Goal: Communication & Community: Ask a question

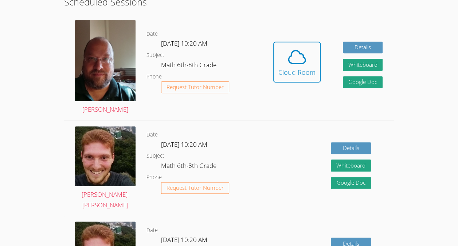
scroll to position [146, 0]
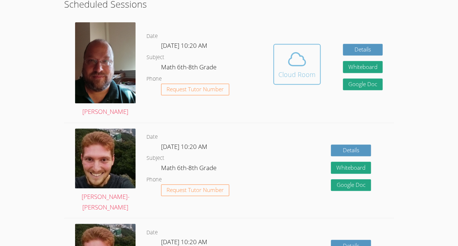
click at [295, 82] on button "Cloud Room" at bounding box center [296, 64] width 47 height 41
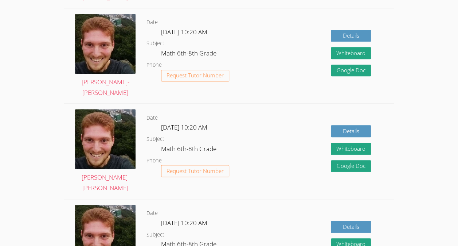
scroll to position [259, 0]
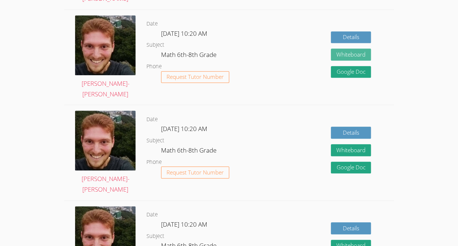
click at [343, 59] on button "Whiteboard" at bounding box center [351, 54] width 40 height 12
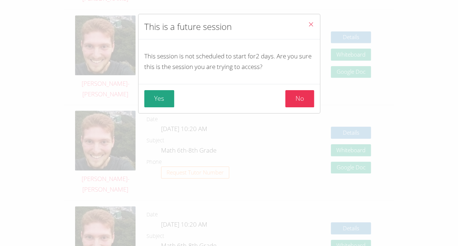
click at [308, 24] on icon "Close" at bounding box center [311, 24] width 6 height 6
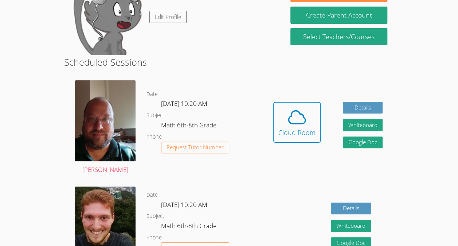
scroll to position [0, 0]
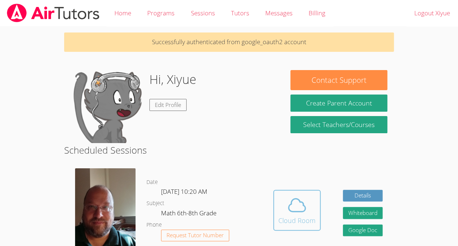
click at [311, 214] on span at bounding box center [296, 205] width 37 height 20
drag, startPoint x: 303, startPoint y: 203, endPoint x: 303, endPoint y: 211, distance: 8.0
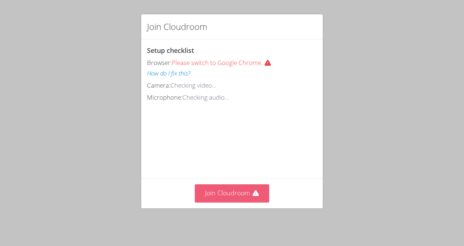
click at [222, 197] on button "Join Cloudroom" at bounding box center [232, 193] width 75 height 18
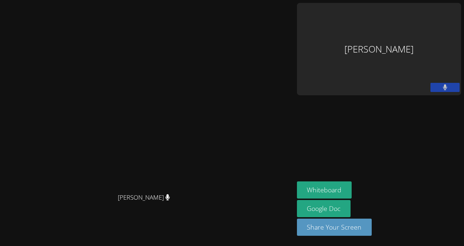
click at [308, 116] on aside "Xiyue Li Whiteboard Google Doc Share Your Screen" at bounding box center [379, 123] width 170 height 246
click at [397, 176] on aside "Xiyue Li Whiteboard Google Doc Share Your Screen" at bounding box center [379, 123] width 170 height 246
click at [307, 129] on aside "Xiyue Li Whiteboard Google Doc Share Your Screen" at bounding box center [379, 123] width 170 height 246
click at [326, 190] on button "Whiteboard" at bounding box center [324, 189] width 55 height 17
drag, startPoint x: 319, startPoint y: 93, endPoint x: 358, endPoint y: 79, distance: 41.3
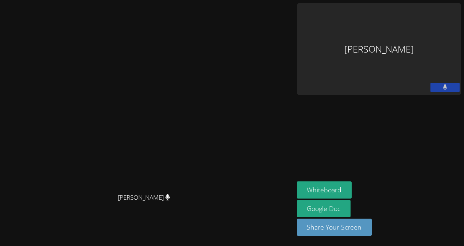
click at [358, 79] on div "[PERSON_NAME]" at bounding box center [379, 49] width 164 height 92
click at [432, 90] on button at bounding box center [444, 87] width 29 height 9
click at [433, 92] on button at bounding box center [444, 87] width 29 height 9
click at [298, 44] on div "[PERSON_NAME]" at bounding box center [379, 49] width 164 height 92
click at [202, 70] on video at bounding box center [146, 108] width 109 height 162
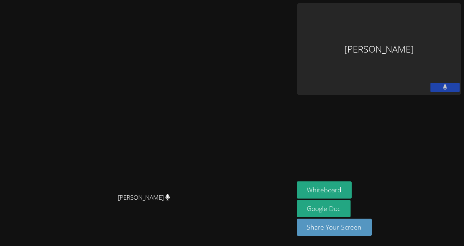
click at [265, 29] on div "Konstantin Uzhinsky Konstantin Uzhinsky" at bounding box center [147, 123] width 288 height 240
drag, startPoint x: 358, startPoint y: 52, endPoint x: 389, endPoint y: 50, distance: 31.4
click at [389, 50] on div "Xiyue Li" at bounding box center [379, 49] width 164 height 92
click at [383, 130] on aside "Xiyue Li Whiteboard Google Doc Share Your Screen" at bounding box center [379, 123] width 170 height 246
click at [202, 43] on video at bounding box center [146, 108] width 109 height 162
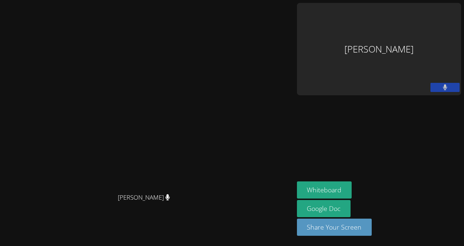
click at [202, 43] on video at bounding box center [146, 108] width 109 height 162
click at [202, 42] on video at bounding box center [146, 108] width 109 height 162
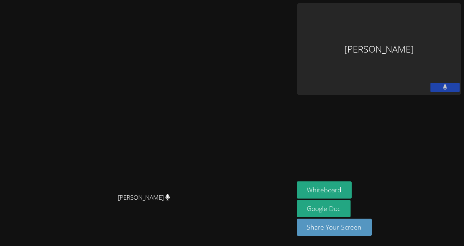
click at [202, 44] on video at bounding box center [146, 108] width 109 height 162
click at [202, 50] on video at bounding box center [146, 108] width 109 height 162
drag, startPoint x: 312, startPoint y: 0, endPoint x: 233, endPoint y: 35, distance: 86.6
click at [202, 35] on video at bounding box center [146, 108] width 109 height 162
click at [227, 16] on div "Konstantin Uzhinsky Konstantin Uzhinsky" at bounding box center [147, 123] width 288 height 240
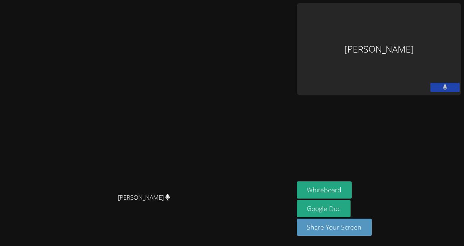
drag, startPoint x: 107, startPoint y: 192, endPoint x: 167, endPoint y: 183, distance: 60.5
click at [167, 183] on div "Konstantin Uzhinsky Konstantin Uzhinsky" at bounding box center [147, 122] width 288 height 191
click at [202, 32] on video at bounding box center [146, 108] width 109 height 162
drag, startPoint x: 274, startPoint y: 30, endPoint x: 259, endPoint y: 40, distance: 18.2
click at [202, 40] on video at bounding box center [146, 108] width 109 height 162
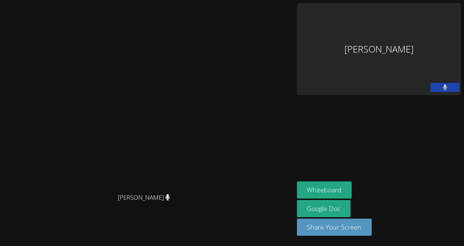
click at [317, 49] on div "[PERSON_NAME]" at bounding box center [379, 49] width 164 height 92
click at [178, 99] on video at bounding box center [146, 108] width 109 height 162
click at [454, 92] on button at bounding box center [444, 87] width 29 height 9
click at [453, 91] on button at bounding box center [444, 87] width 29 height 9
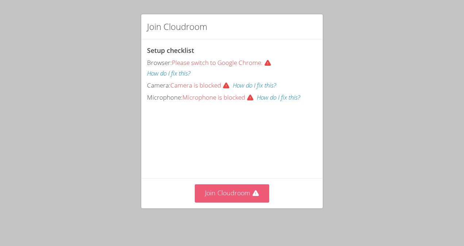
click at [234, 194] on button "Join Cloudroom" at bounding box center [232, 193] width 75 height 18
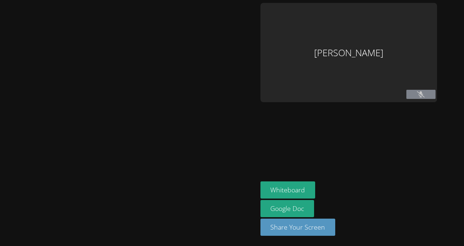
click at [429, 90] on div "[PERSON_NAME]" at bounding box center [348, 52] width 176 height 99
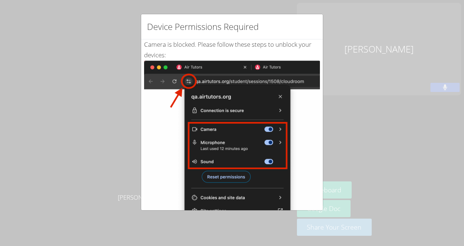
click at [383, 62] on div "Device Permissions Required Camera is blocked . Please follow these steps to un…" at bounding box center [232, 123] width 464 height 246
click at [119, 92] on div "Device Permissions Required Camera is blocked . Please follow these steps to un…" at bounding box center [232, 123] width 464 height 246
click at [359, 129] on div "Device Permissions Required Camera is blocked . Please follow these steps to un…" at bounding box center [232, 123] width 464 height 246
click at [185, 77] on img at bounding box center [232, 143] width 176 height 165
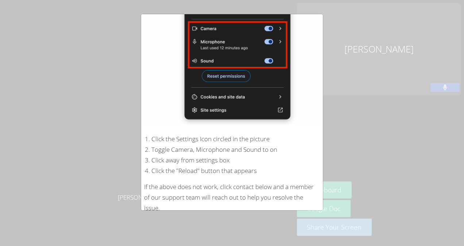
scroll to position [127, 0]
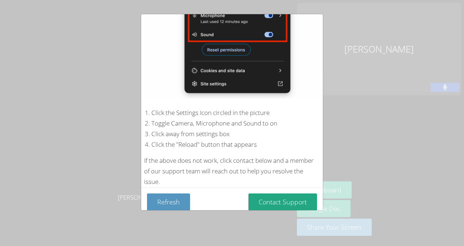
click at [182, 208] on div "Refresh Contact Support" at bounding box center [232, 201] width 182 height 29
click at [175, 200] on button "Refresh" at bounding box center [168, 201] width 43 height 17
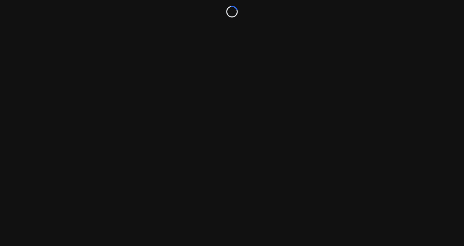
click at [271, 208] on div "Loading..." at bounding box center [232, 123] width 464 height 246
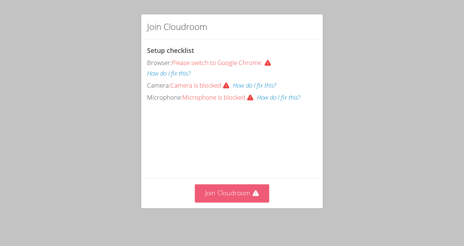
click at [239, 202] on button "Join Cloudroom" at bounding box center [232, 193] width 75 height 18
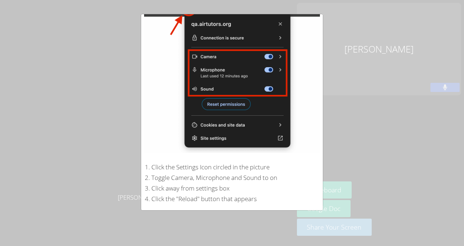
scroll to position [127, 0]
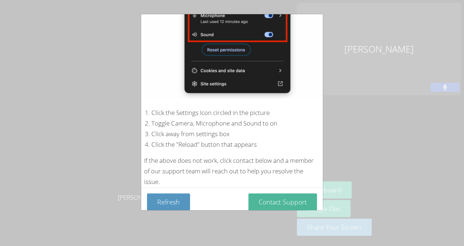
click at [268, 193] on button "Contact Support" at bounding box center [282, 201] width 69 height 17
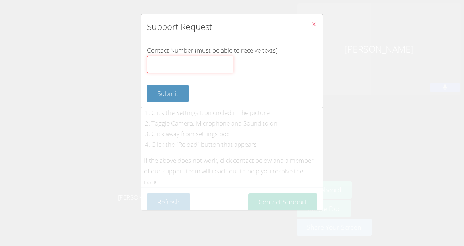
click at [187, 69] on input "Contact Number (must be able to receive texts)" at bounding box center [190, 64] width 86 height 17
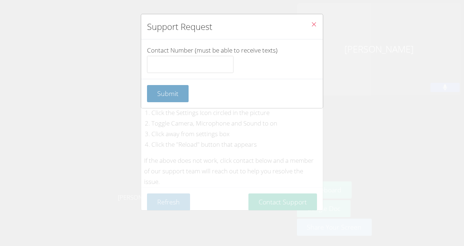
click at [0, 0] on form "Contact Number (must be able to receive texts) Submit" at bounding box center [0, 0] width 0 height 0
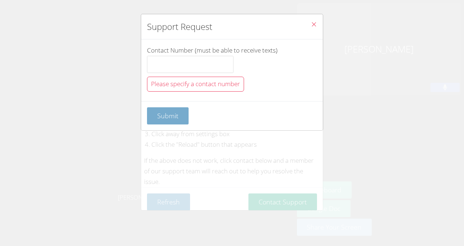
click at [172, 117] on span "Submit" at bounding box center [167, 115] width 21 height 9
click at [315, 27] on button "Close" at bounding box center [314, 25] width 18 height 22
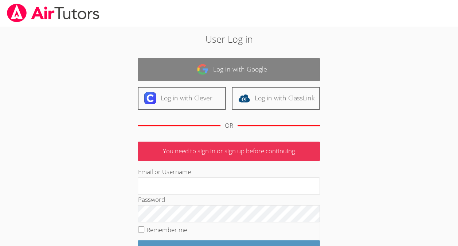
click at [268, 74] on link "Log in with Google" at bounding box center [229, 69] width 182 height 23
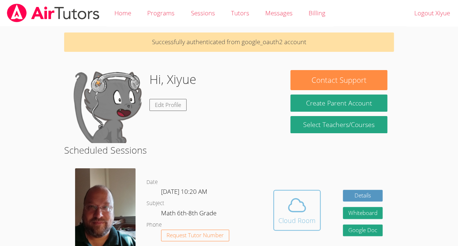
drag, startPoint x: 0, startPoint y: 0, endPoint x: 286, endPoint y: 197, distance: 347.6
click at [287, 197] on icon at bounding box center [297, 205] width 20 height 20
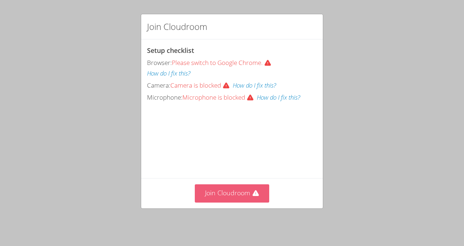
click at [258, 194] on button "Join Cloudroom" at bounding box center [232, 193] width 75 height 18
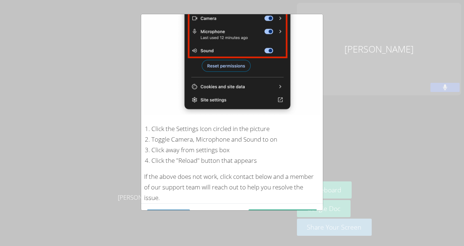
scroll to position [127, 0]
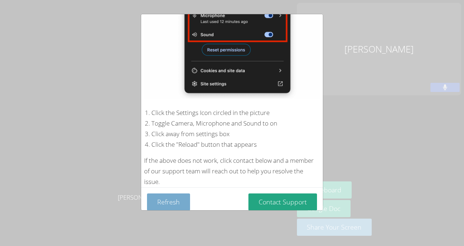
click at [187, 195] on button "Refresh" at bounding box center [168, 201] width 43 height 17
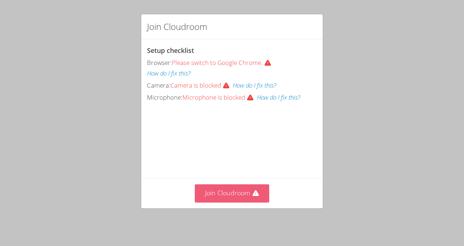
click at [220, 198] on button "Join Cloudroom" at bounding box center [232, 193] width 75 height 18
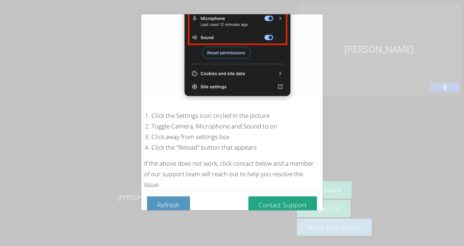
scroll to position [127, 0]
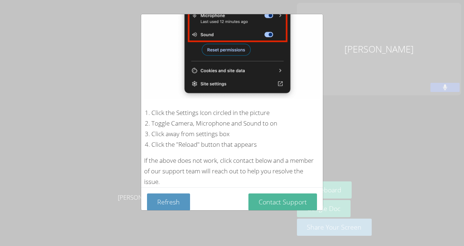
click at [260, 200] on button "Contact Support" at bounding box center [282, 201] width 69 height 17
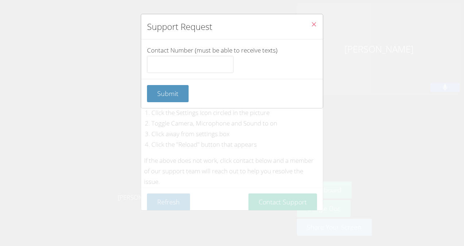
click at [308, 20] on button "Close" at bounding box center [314, 25] width 18 height 22
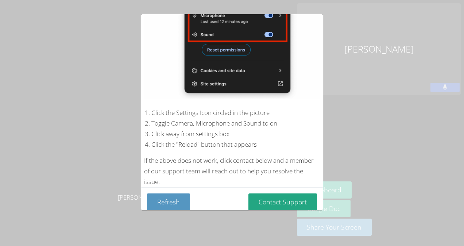
drag, startPoint x: 382, startPoint y: 109, endPoint x: 385, endPoint y: 102, distance: 6.9
click at [385, 102] on div "Device Permissions Required Camera is blocked . Please follow these steps to un…" at bounding box center [232, 123] width 464 height 246
click at [445, 46] on div "Device Permissions Required Camera is blocked . Please follow these steps to un…" at bounding box center [232, 123] width 464 height 246
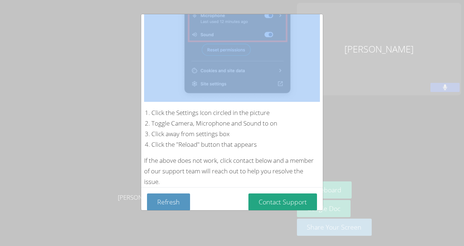
click at [445, 46] on div "Device Permissions Required Camera is blocked . Please follow these steps to un…" at bounding box center [232, 123] width 464 height 246
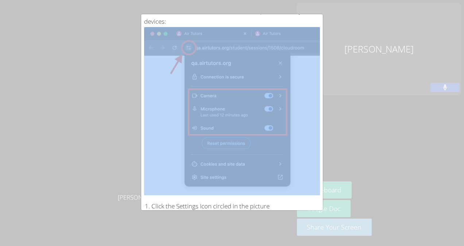
scroll to position [36, 0]
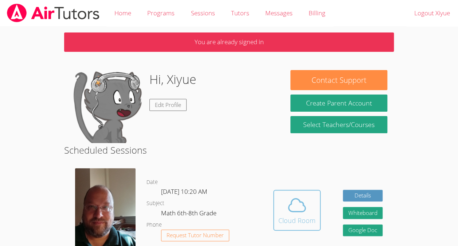
click at [302, 210] on icon at bounding box center [297, 204] width 17 height 13
click at [284, 211] on span at bounding box center [296, 205] width 37 height 20
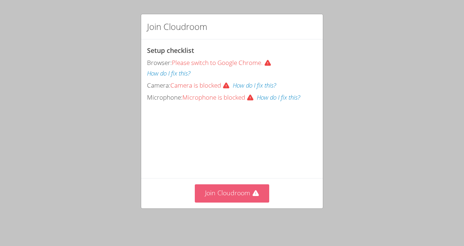
click at [235, 195] on button "Join Cloudroom" at bounding box center [232, 193] width 75 height 18
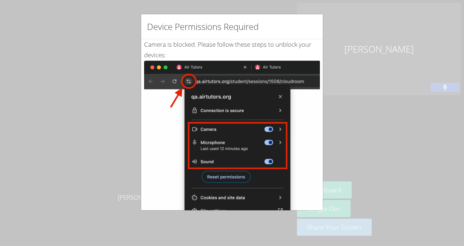
click at [13, 133] on div "Device Permissions Required Camera is blocked . Please follow these steps to un…" at bounding box center [232, 123] width 464 height 246
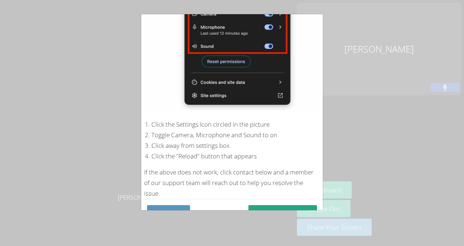
scroll to position [127, 0]
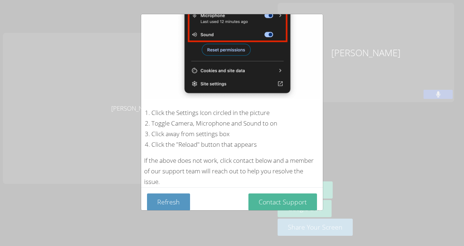
click at [272, 201] on button "Contact Support" at bounding box center [282, 201] width 69 height 17
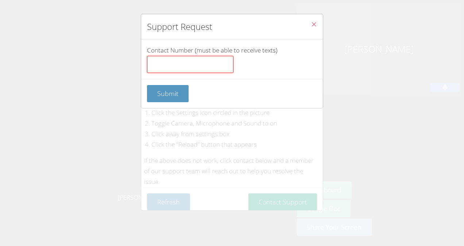
click at [204, 60] on input "Contact Number (must be able to receive texts)" at bounding box center [190, 64] width 86 height 17
type input "07065000"
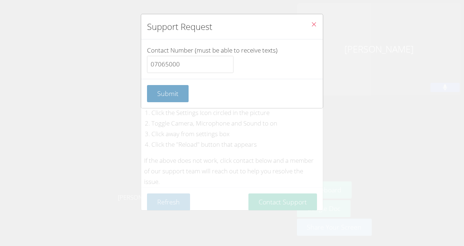
click at [170, 85] on button "Submit" at bounding box center [168, 93] width 42 height 17
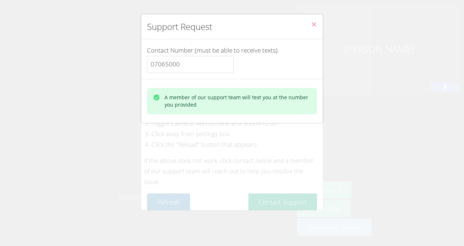
click at [269, 109] on div "A member of our support team will text you at the number you provided" at bounding box center [232, 101] width 170 height 26
click at [248, 94] on div "A member of our support team will text you at the number you provided" at bounding box center [237, 101] width 147 height 15
click at [311, 26] on icon "Close" at bounding box center [314, 24] width 6 height 6
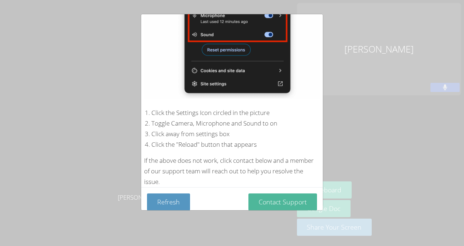
click at [260, 193] on button "Contact Support" at bounding box center [282, 201] width 69 height 17
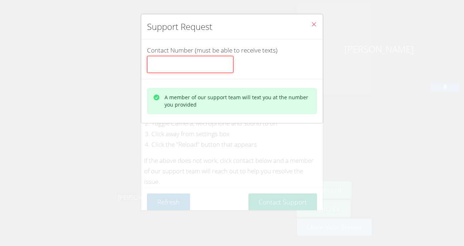
click at [200, 69] on input "Contact Number (must be able to receive texts)" at bounding box center [190, 64] width 86 height 17
click at [247, 122] on div "Support Request Contact Number (must be able to receive texts) A member of our …" at bounding box center [232, 123] width 464 height 246
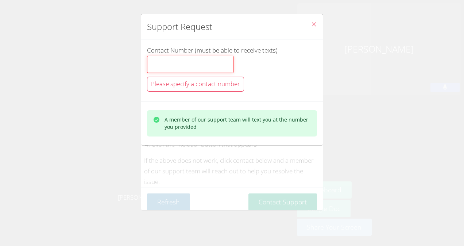
click at [199, 61] on input "Contact Number (must be able to receive texts)" at bounding box center [190, 64] width 86 height 17
type input "07065000"
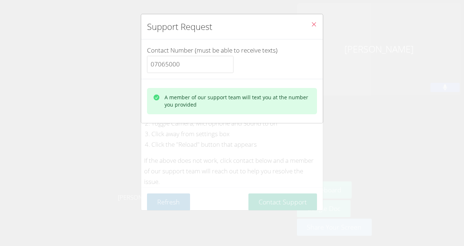
click at [214, 99] on div "A member of our support team will text you at the number you provided" at bounding box center [237, 101] width 147 height 15
click at [201, 141] on div "Support Request Contact Number (must be able to receive texts) 07065000 A membe…" at bounding box center [232, 123] width 464 height 246
click at [169, 196] on div "Support Request Contact Number (must be able to receive texts) 07065000 A membe…" at bounding box center [232, 123] width 464 height 246
click at [171, 189] on div "Support Request Contact Number (must be able to receive texts) 07065000 A membe…" at bounding box center [232, 123] width 464 height 246
click at [183, 166] on div "Support Request Contact Number (must be able to receive texts) 07065000 A membe…" at bounding box center [232, 123] width 464 height 246
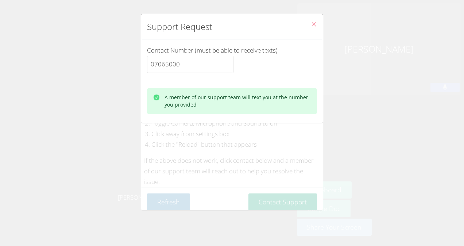
click at [232, 117] on div "A member of our support team will text you at the number you provided" at bounding box center [232, 101] width 182 height 44
click at [252, 99] on div "A member of our support team will text you at the number you provided" at bounding box center [237, 101] width 147 height 15
click at [259, 105] on div "A member of our support team will text you at the number you provided" at bounding box center [237, 101] width 147 height 15
click at [284, 86] on div "A member of our support team will text you at the number you provided" at bounding box center [232, 101] width 182 height 44
click at [293, 83] on div "A member of our support team will text you at the number you provided" at bounding box center [232, 101] width 182 height 44
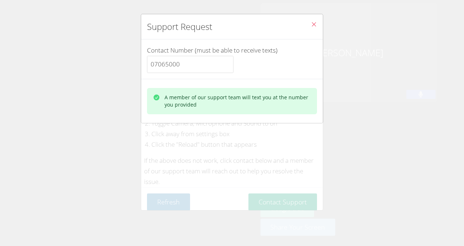
click at [310, 71] on div "Contact Number (must be able to receive texts) 07065000" at bounding box center [232, 58] width 182 height 39
click at [310, 80] on div "A member of our support team will text you at the number you provided" at bounding box center [232, 101] width 182 height 44
click at [306, 43] on div "Contact Number (must be able to receive texts) 07065000" at bounding box center [232, 58] width 182 height 39
click at [307, 49] on div "Contact Number (must be able to receive texts) 07065000" at bounding box center [232, 58] width 182 height 39
click at [303, 46] on div "Contact Number (must be able to receive texts) 07065000" at bounding box center [232, 59] width 170 height 28
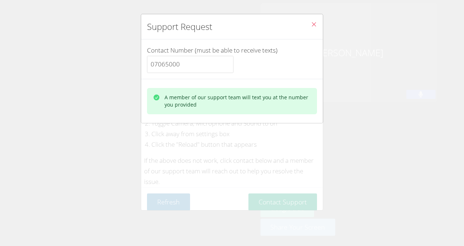
click at [307, 42] on div "Contact Number (must be able to receive texts) 07065000" at bounding box center [232, 58] width 182 height 39
click at [311, 24] on icon "Close" at bounding box center [314, 24] width 6 height 6
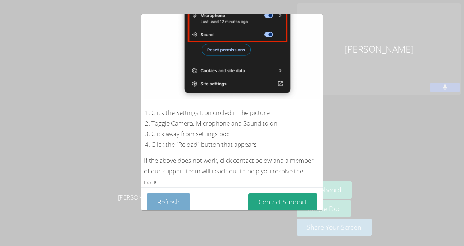
click at [173, 203] on button "Refresh" at bounding box center [168, 201] width 43 height 17
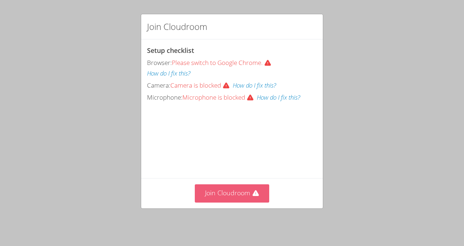
click at [207, 196] on button "Join Cloudroom" at bounding box center [232, 193] width 75 height 18
click at [234, 191] on button "Join Cloudroom" at bounding box center [232, 193] width 75 height 18
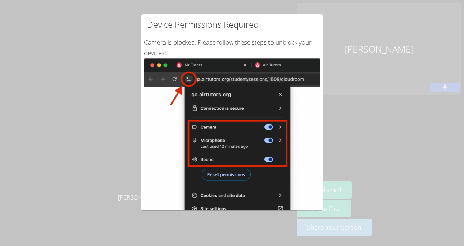
scroll to position [3, 0]
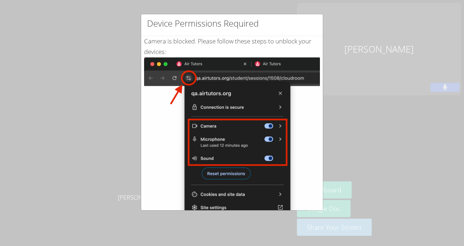
click at [238, 58] on img at bounding box center [232, 139] width 176 height 165
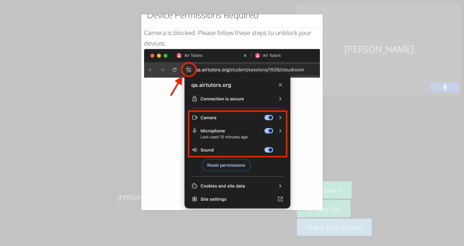
scroll to position [12, 0]
click at [84, 115] on div "Device Permissions Required Camera is blocked . Please follow these steps to un…" at bounding box center [232, 123] width 464 height 246
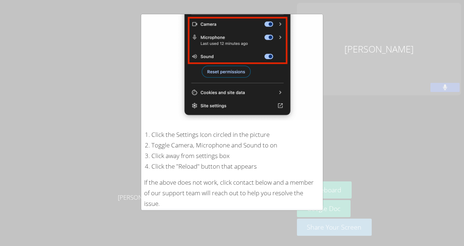
scroll to position [127, 0]
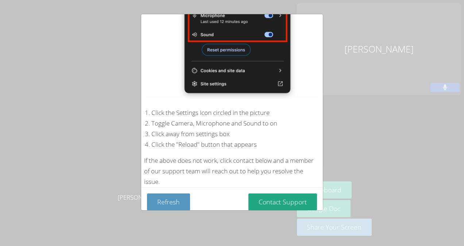
click at [368, 69] on div "Device Permissions Required Camera is blocked . Please follow these steps to un…" at bounding box center [232, 123] width 464 height 246
click at [370, 67] on div "Device Permissions Required Camera is blocked . Please follow these steps to un…" at bounding box center [232, 123] width 464 height 246
click at [364, 62] on div "Device Permissions Required Camera is blocked . Please follow these steps to un…" at bounding box center [232, 123] width 464 height 246
click at [359, 68] on div "Device Permissions Required Camera is blocked . Please follow these steps to un…" at bounding box center [232, 123] width 464 height 246
click at [355, 75] on div "Device Permissions Required Camera is blocked . Please follow these steps to un…" at bounding box center [232, 123] width 464 height 246
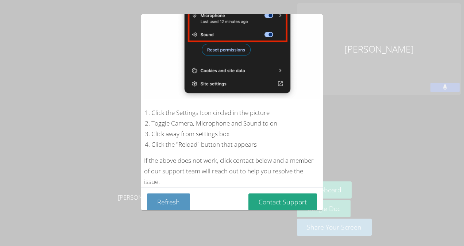
click at [359, 74] on div "Device Permissions Required Camera is blocked . Please follow these steps to un…" at bounding box center [232, 123] width 464 height 246
click at [362, 73] on div "Device Permissions Required Camera is blocked . Please follow these steps to un…" at bounding box center [232, 123] width 464 height 246
click at [382, 143] on div "Device Permissions Required Camera is blocked . Please follow these steps to un…" at bounding box center [232, 123] width 464 height 246
click at [169, 196] on button "Refresh" at bounding box center [168, 201] width 43 height 17
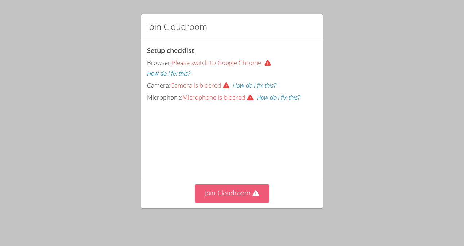
click at [211, 201] on button "Join Cloudroom" at bounding box center [232, 193] width 75 height 18
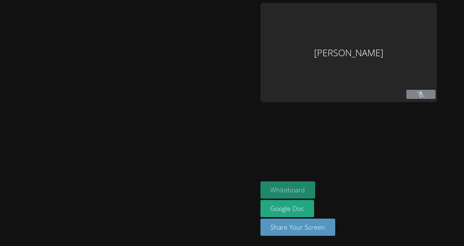
click at [289, 190] on button "Whiteboard" at bounding box center [287, 189] width 55 height 17
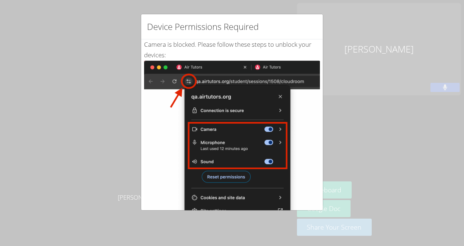
click at [188, 76] on img at bounding box center [232, 143] width 176 height 165
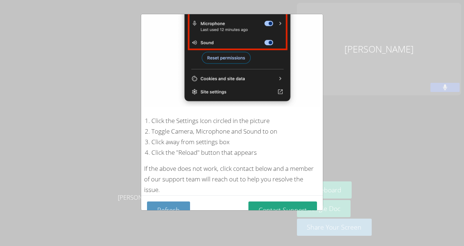
scroll to position [127, 0]
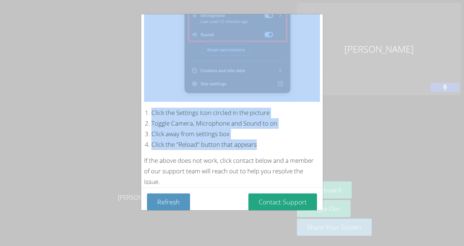
drag, startPoint x: 280, startPoint y: 95, endPoint x: 281, endPoint y: 136, distance: 40.5
click at [281, 136] on div "Camera is blocked . Please follow these steps to unblock your devices: Click th…" at bounding box center [232, 50] width 176 height 274
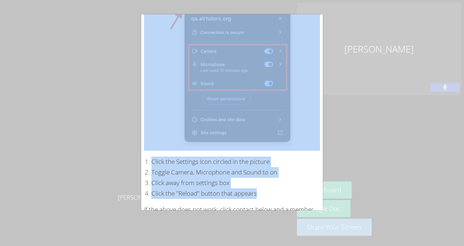
scroll to position [65, 0]
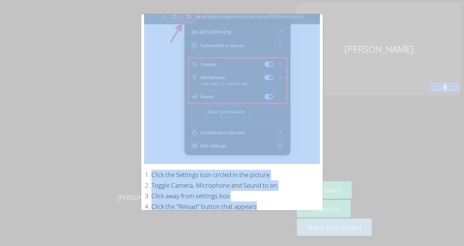
click at [294, 108] on img at bounding box center [232, 78] width 176 height 165
click at [298, 118] on img at bounding box center [232, 78] width 176 height 165
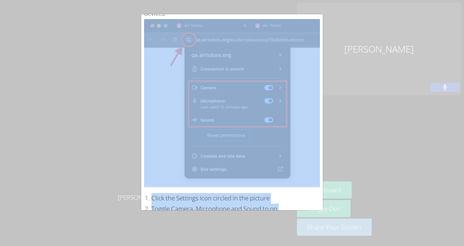
scroll to position [41, 0]
click at [167, 94] on img at bounding box center [232, 101] width 176 height 165
click at [296, 97] on img at bounding box center [232, 101] width 176 height 165
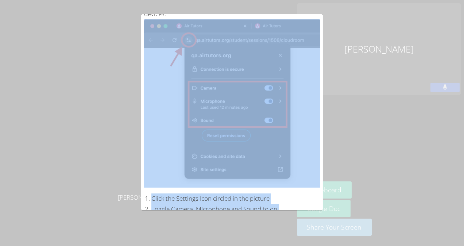
click at [296, 97] on img at bounding box center [232, 101] width 176 height 165
drag, startPoint x: 296, startPoint y: 97, endPoint x: 313, endPoint y: 105, distance: 18.4
click at [313, 105] on img at bounding box center [232, 101] width 176 height 165
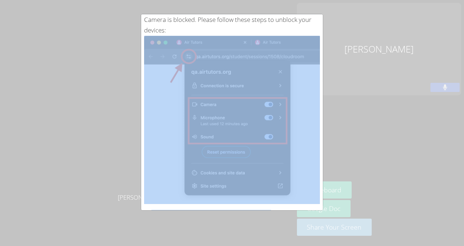
scroll to position [27, 0]
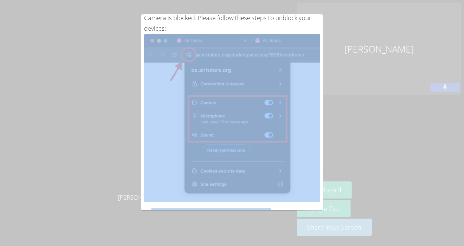
click at [239, 39] on img at bounding box center [232, 116] width 176 height 165
click at [301, 39] on img at bounding box center [232, 116] width 176 height 165
click at [185, 51] on img at bounding box center [232, 116] width 176 height 165
click at [150, 39] on img at bounding box center [232, 116] width 176 height 165
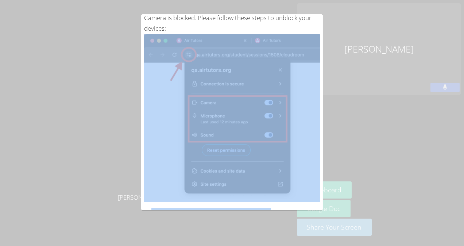
click at [150, 42] on img at bounding box center [232, 116] width 176 height 165
click at [172, 51] on img at bounding box center [232, 116] width 176 height 165
click at [188, 61] on img at bounding box center [232, 116] width 176 height 165
click at [197, 87] on img at bounding box center [232, 116] width 176 height 165
click at [209, 148] on img at bounding box center [232, 116] width 176 height 165
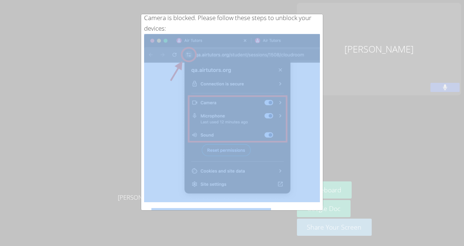
click at [189, 165] on img at bounding box center [232, 116] width 176 height 165
click at [189, 169] on img at bounding box center [232, 116] width 176 height 165
click at [273, 181] on img at bounding box center [232, 116] width 176 height 165
click at [273, 175] on img at bounding box center [232, 116] width 176 height 165
click at [301, 44] on img at bounding box center [232, 116] width 176 height 165
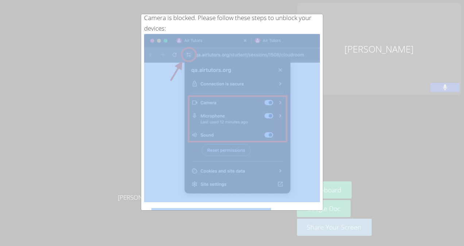
click at [302, 39] on img at bounding box center [232, 116] width 176 height 165
drag, startPoint x: 302, startPoint y: 39, endPoint x: 303, endPoint y: 50, distance: 10.3
click at [303, 50] on img at bounding box center [232, 116] width 176 height 165
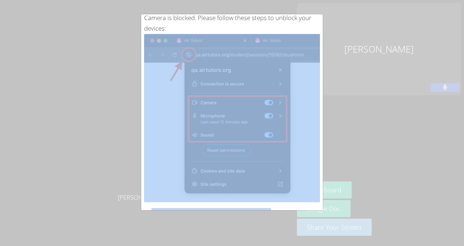
click at [303, 50] on img at bounding box center [232, 116] width 176 height 165
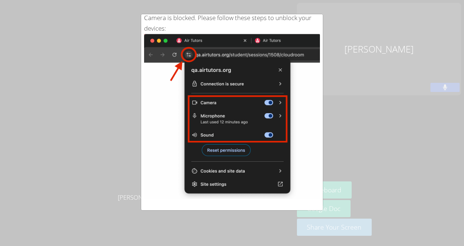
click at [207, 33] on div "Camera is blocked . Please follow these steps to unblock your devices: Click th…" at bounding box center [232, 150] width 176 height 274
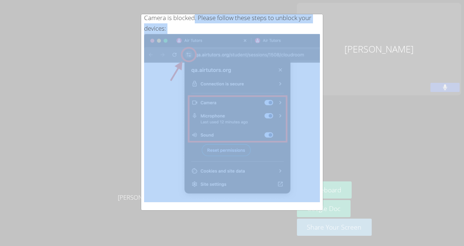
click at [207, 33] on div "Camera is blocked . Please follow these steps to unblock your devices: Click th…" at bounding box center [232, 150] width 176 height 274
drag, startPoint x: 207, startPoint y: 33, endPoint x: 277, endPoint y: 27, distance: 70.6
click at [277, 27] on div "Camera is blocked . Please follow these steps to unblock your devices: Click th…" at bounding box center [232, 150] width 176 height 274
click at [186, 51] on img at bounding box center [232, 116] width 176 height 165
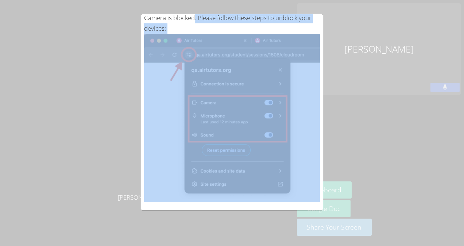
drag, startPoint x: 186, startPoint y: 51, endPoint x: 163, endPoint y: 82, distance: 38.8
click at [163, 82] on img at bounding box center [232, 116] width 176 height 165
click at [160, 41] on img at bounding box center [232, 116] width 176 height 165
click at [158, 46] on img at bounding box center [232, 116] width 176 height 165
click at [149, 60] on img at bounding box center [232, 116] width 176 height 165
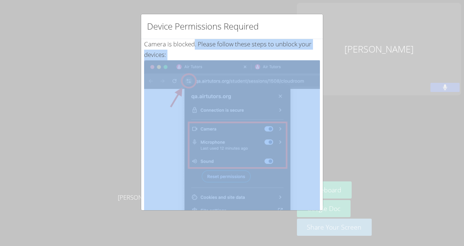
scroll to position [0, 0]
click at [200, 48] on div "Camera is blocked . Please follow these steps to unblock your devices: Click th…" at bounding box center [232, 176] width 176 height 274
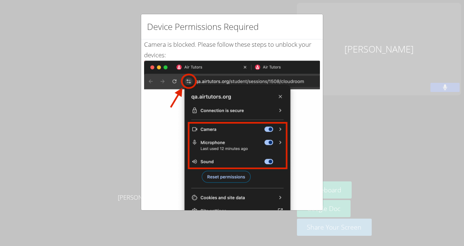
click at [219, 74] on img at bounding box center [232, 143] width 176 height 165
click at [245, 76] on img at bounding box center [232, 143] width 176 height 165
click at [281, 71] on img at bounding box center [232, 143] width 176 height 165
click at [293, 73] on img at bounding box center [232, 143] width 176 height 165
click at [303, 71] on img at bounding box center [232, 143] width 176 height 165
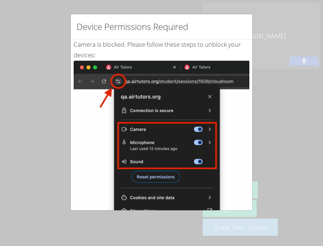
click at [309, 69] on div "Device Permissions Required Camera is blocked . Please follow these steps to un…" at bounding box center [161, 123] width 323 height 246
click at [310, 71] on div "Device Permissions Required Camera is blocked . Please follow these steps to un…" at bounding box center [161, 123] width 323 height 246
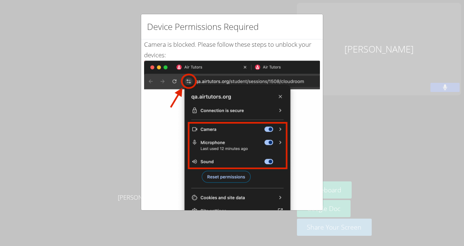
click at [110, 74] on div "Device Permissions Required Camera is blocked . Please follow these steps to un…" at bounding box center [232, 123] width 464 height 246
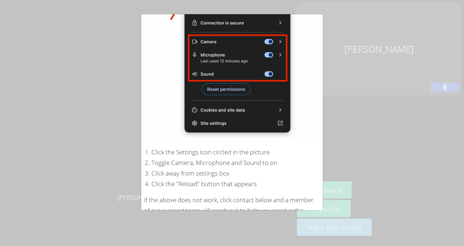
scroll to position [127, 0]
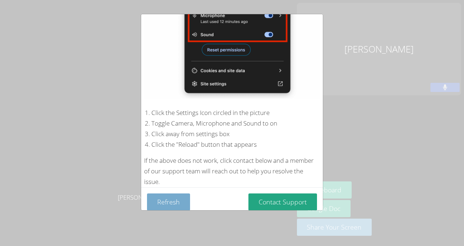
click at [183, 196] on button "Refresh" at bounding box center [168, 201] width 43 height 17
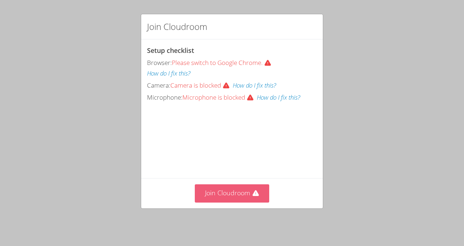
click at [221, 190] on button "Join Cloudroom" at bounding box center [232, 193] width 75 height 18
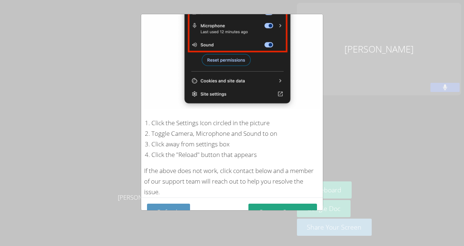
scroll to position [127, 0]
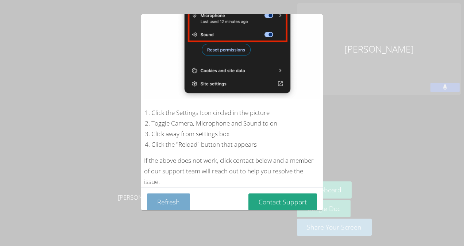
click at [184, 203] on button "Refresh" at bounding box center [168, 201] width 43 height 17
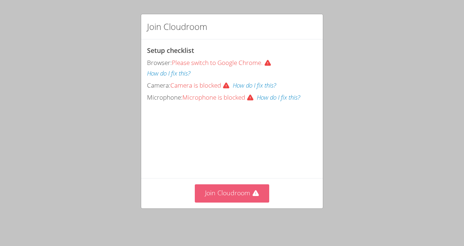
click at [234, 197] on button "Join Cloudroom" at bounding box center [232, 193] width 75 height 18
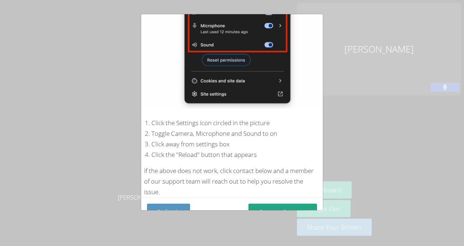
scroll to position [127, 0]
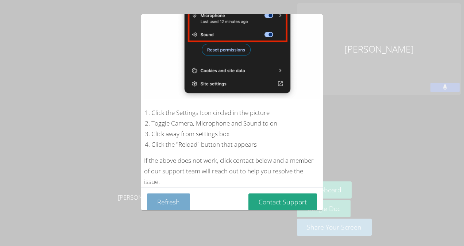
click at [177, 196] on button "Refresh" at bounding box center [168, 201] width 43 height 17
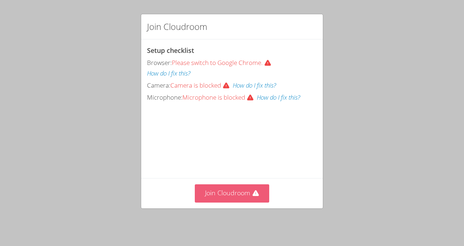
click at [210, 197] on button "Join Cloudroom" at bounding box center [232, 193] width 75 height 18
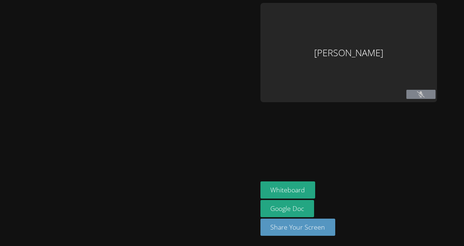
click at [420, 90] on button at bounding box center [420, 94] width 29 height 9
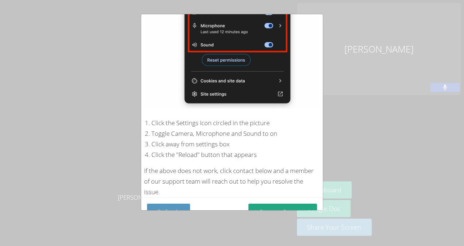
scroll to position [127, 0]
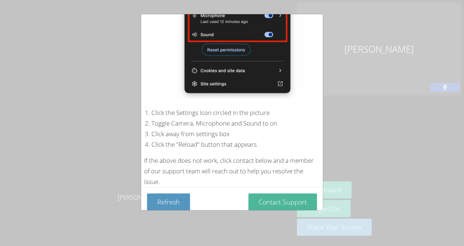
click at [248, 200] on button "Contact Support" at bounding box center [282, 201] width 69 height 17
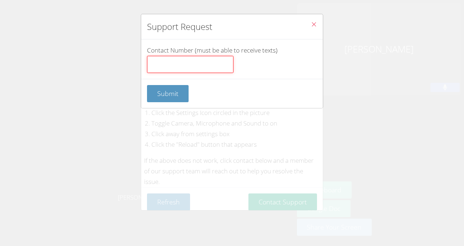
click at [205, 70] on input "Contact Number (must be able to receive texts)" at bounding box center [190, 64] width 86 height 17
click at [244, 69] on label "Contact Number (must be able to receive texts) 0" at bounding box center [232, 59] width 170 height 27
click at [233, 69] on input "0" at bounding box center [190, 64] width 86 height 17
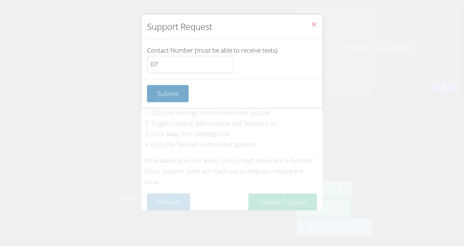
click at [152, 94] on button "Submit" at bounding box center [168, 93] width 42 height 17
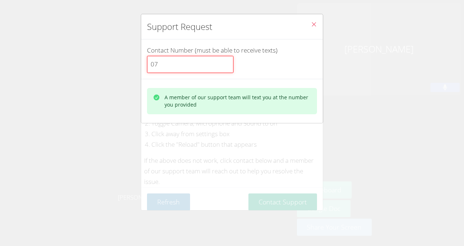
click at [191, 64] on input "07" at bounding box center [190, 64] width 86 height 17
type input "07065000"
click at [311, 23] on icon "Close" at bounding box center [314, 24] width 6 height 6
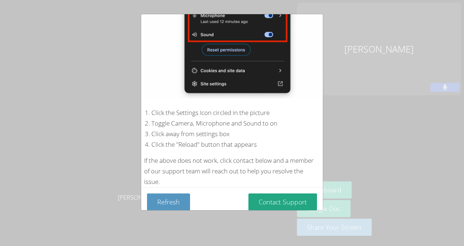
click at [353, 51] on div "Device Permissions Required Camera is blocked . Please follow these steps to un…" at bounding box center [232, 123] width 464 height 246
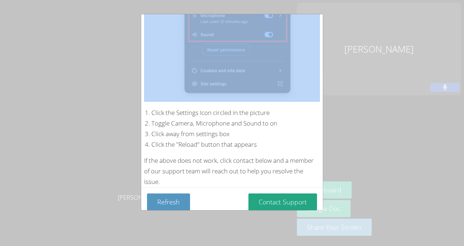
click at [353, 51] on div "Device Permissions Required Camera is blocked . Please follow these steps to un…" at bounding box center [232, 123] width 464 height 246
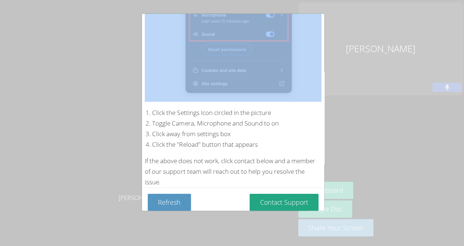
scroll to position [0, 0]
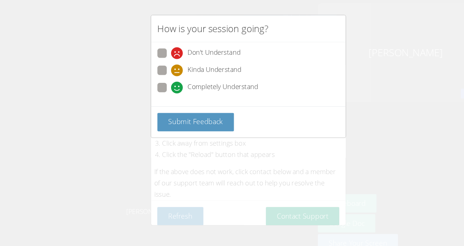
click at [160, 55] on span at bounding box center [160, 55] width 0 height 0
click at [160, 45] on input "Don't Understand" at bounding box center [163, 48] width 6 height 6
radio input "true"
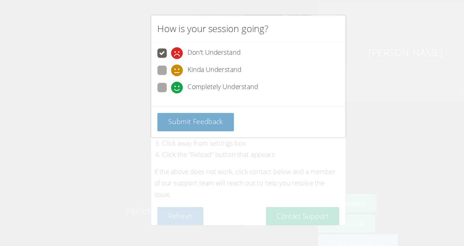
click at [194, 112] on span "Submit Feedback" at bounding box center [182, 113] width 51 height 9
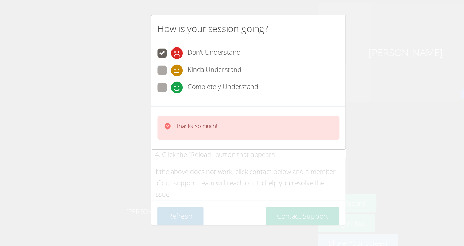
click at [160, 71] on span at bounding box center [160, 71] width 0 height 0
click at [160, 63] on input "Kinda Understand" at bounding box center [163, 64] width 6 height 6
radio input "true"
click at [160, 87] on span at bounding box center [160, 87] width 0 height 0
click at [160, 83] on input "Completely Understand" at bounding box center [163, 80] width 6 height 6
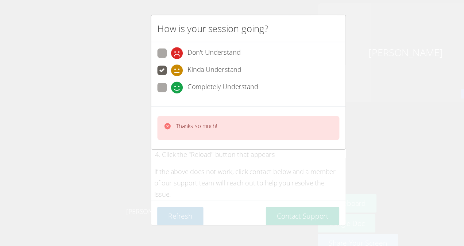
radio input "true"
click at [175, 117] on p "Thanks so much!" at bounding box center [183, 117] width 38 height 7
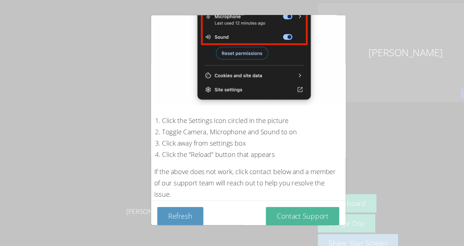
click at [262, 202] on button "Contact Support" at bounding box center [282, 201] width 69 height 17
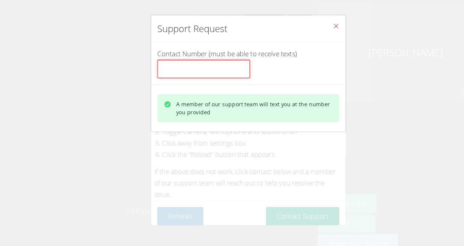
click at [194, 68] on input "Contact Number (must be able to receive texts)" at bounding box center [190, 64] width 86 height 17
type input "07065000"
click at [190, 94] on div "A member of our support team will text you at the number you provided" at bounding box center [237, 101] width 147 height 15
click at [314, 23] on button "Close" at bounding box center [314, 25] width 18 height 22
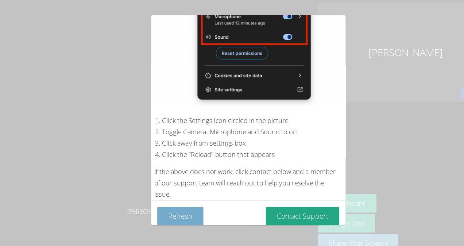
click at [170, 199] on button "Refresh" at bounding box center [168, 201] width 43 height 17
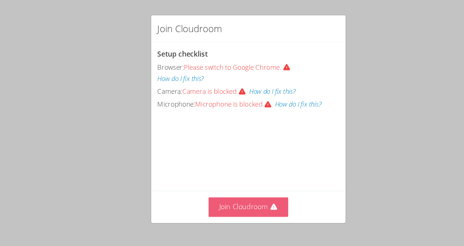
click at [198, 200] on button "Join Cloudroom" at bounding box center [232, 193] width 75 height 18
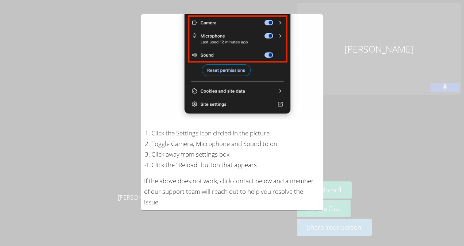
scroll to position [127, 0]
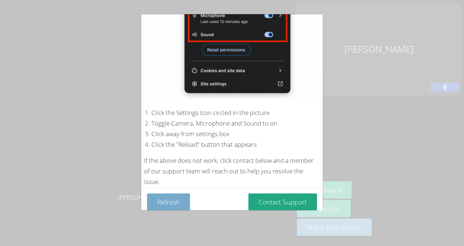
click at [182, 200] on button "Refresh" at bounding box center [168, 201] width 43 height 17
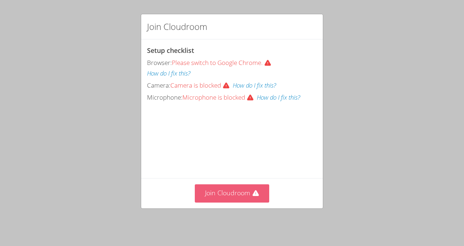
click at [218, 197] on button "Join Cloudroom" at bounding box center [232, 193] width 75 height 18
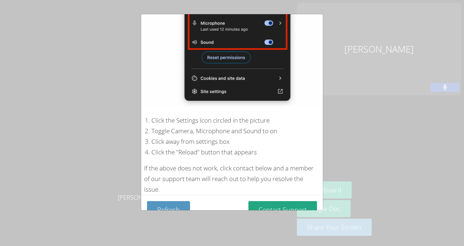
scroll to position [127, 0]
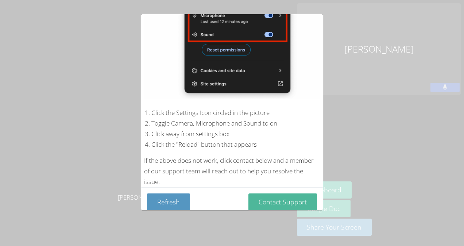
click at [289, 196] on button "Contact Support" at bounding box center [282, 201] width 69 height 17
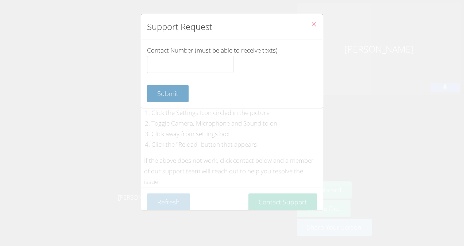
click at [180, 93] on button "Submit" at bounding box center [168, 93] width 42 height 17
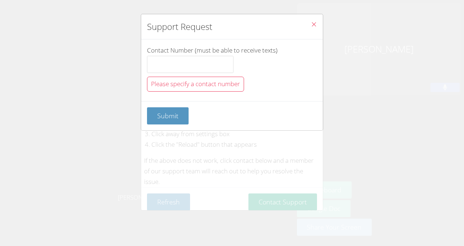
click at [215, 81] on span "Please specify a contact number" at bounding box center [195, 83] width 89 height 8
click at [195, 62] on input "Contact Number (must be able to receive texts)" at bounding box center [190, 64] width 86 height 17
type input "07065000"
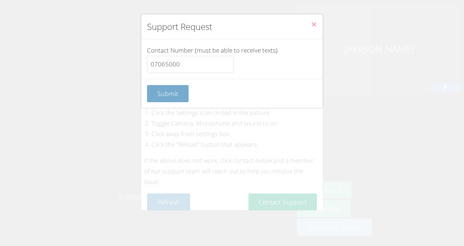
click at [176, 86] on button "Submit" at bounding box center [168, 93] width 42 height 17
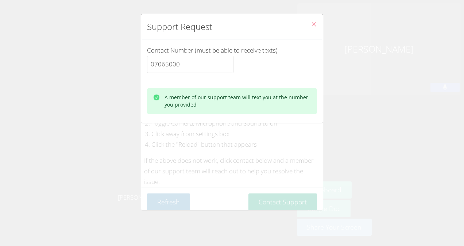
click at [200, 101] on div "A member of our support team will text you at the number you provided" at bounding box center [237, 101] width 147 height 15
click at [128, 86] on div "Support Request Contact Number (must be able to receive texts) 07065000 A membe…" at bounding box center [232, 123] width 464 height 246
click at [311, 24] on icon "Close" at bounding box center [314, 24] width 6 height 6
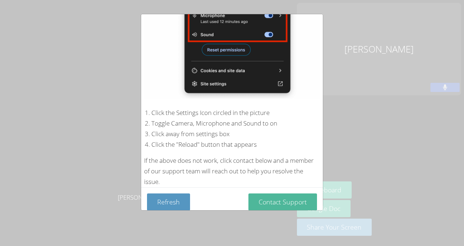
click at [263, 193] on button "Contact Support" at bounding box center [282, 201] width 69 height 17
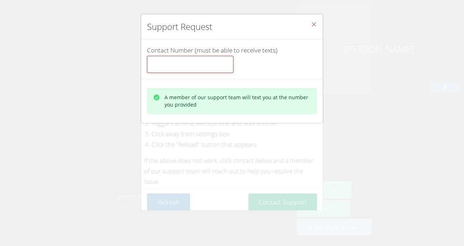
click at [195, 69] on input "Contact Number (must be able to receive texts)" at bounding box center [190, 64] width 86 height 17
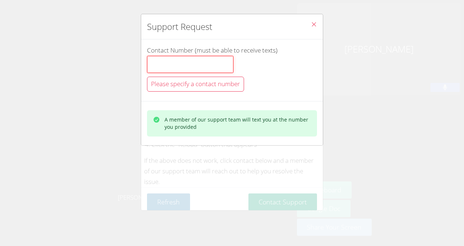
click at [197, 69] on input "Contact Number (must be able to receive texts)" at bounding box center [190, 64] width 86 height 17
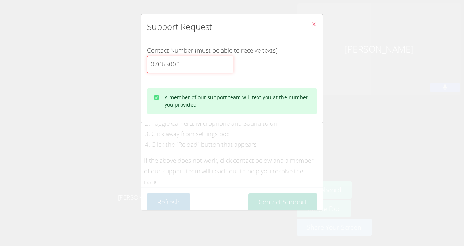
type input "07065000"
click at [181, 96] on div "A member of our support team will text you at the number you provided" at bounding box center [237, 101] width 147 height 15
click at [311, 25] on icon "Close" at bounding box center [314, 24] width 6 height 6
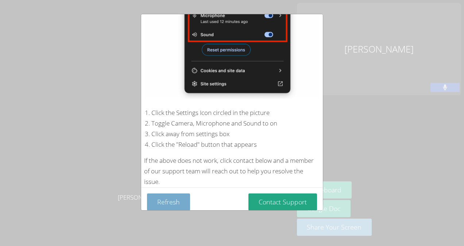
click at [171, 193] on button "Refresh" at bounding box center [168, 201] width 43 height 17
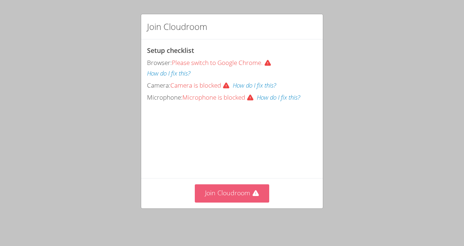
click at [218, 197] on button "Join Cloudroom" at bounding box center [232, 193] width 75 height 18
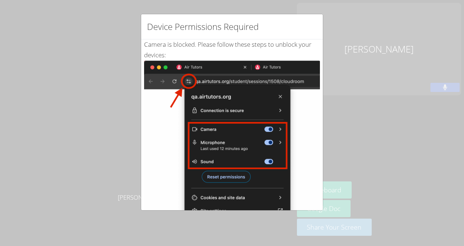
click at [250, 50] on div "Camera is blocked . Please follow these steps to unblock your devices: Click th…" at bounding box center [232, 176] width 176 height 274
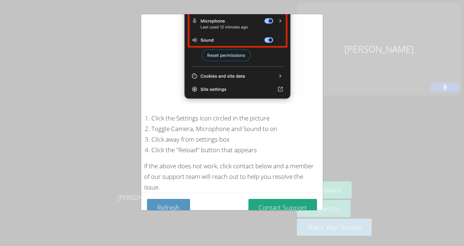
scroll to position [127, 0]
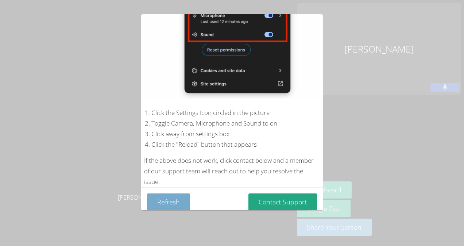
click at [166, 196] on button "Refresh" at bounding box center [168, 201] width 43 height 17
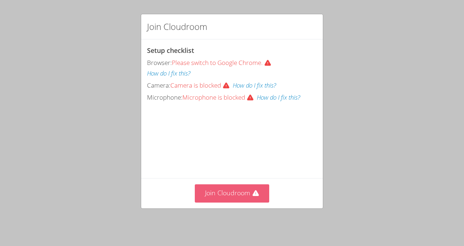
click at [209, 194] on button "Join Cloudroom" at bounding box center [232, 193] width 75 height 18
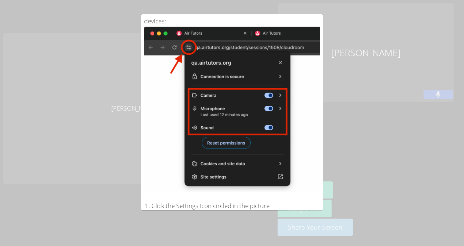
scroll to position [48, 0]
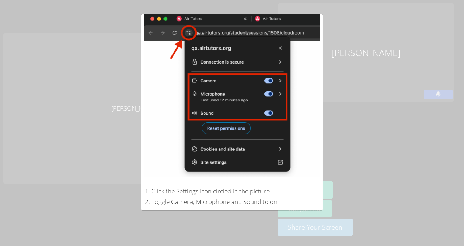
click at [319, 211] on div "Device Permissions Required Camera is blocked . Please follow these steps to un…" at bounding box center [232, 123] width 464 height 246
click at [315, 207] on div "Camera is blocked . Please follow these steps to unblock your devices: Click th…" at bounding box center [232, 128] width 182 height 274
click at [316, 205] on div "Camera is blocked . Please follow these steps to unblock your devices: Click th…" at bounding box center [232, 128] width 182 height 274
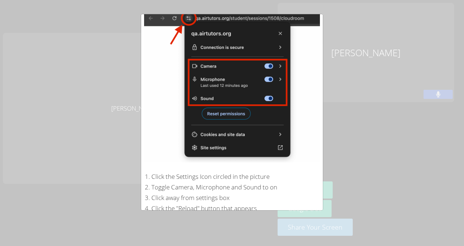
click at [316, 209] on div "Camera is blocked . Please follow these steps to unblock your devices: Click th…" at bounding box center [232, 113] width 182 height 274
click at [320, 212] on div "Device Permissions Required Camera is blocked . Please follow these steps to un…" at bounding box center [232, 123] width 464 height 246
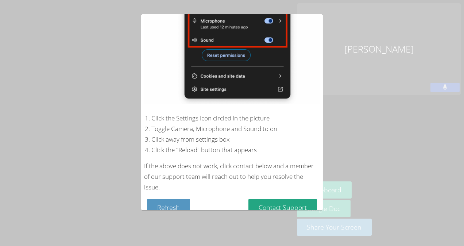
scroll to position [127, 0]
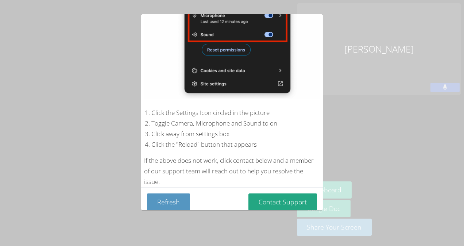
click at [324, 209] on div "Device Permissions Required Camera is blocked . Please follow these steps to un…" at bounding box center [232, 123] width 464 height 246
click at [320, 210] on div "Device Permissions Required Camera is blocked . Please follow these steps to un…" at bounding box center [232, 123] width 464 height 246
click at [172, 196] on button "Refresh" at bounding box center [168, 201] width 43 height 17
